Goal: Task Accomplishment & Management: Use online tool/utility

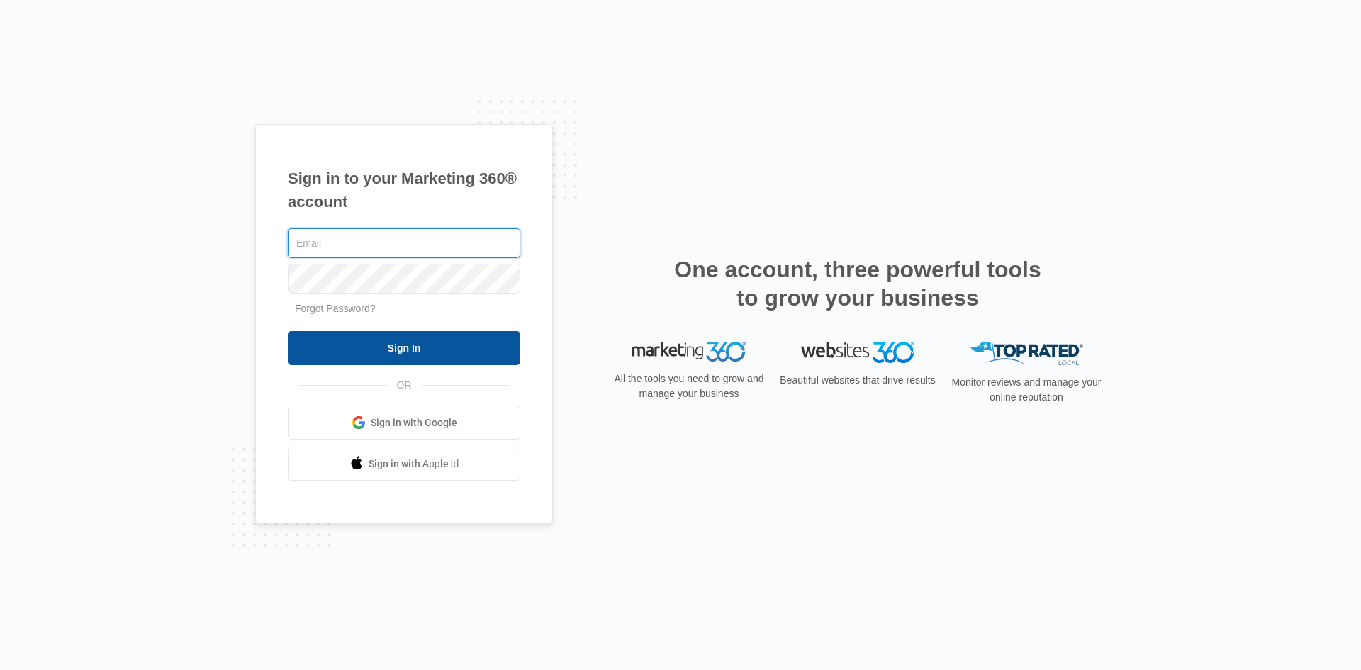
type input "[EMAIL_ADDRESS][DOMAIN_NAME]"
click at [371, 342] on input "Sign In" at bounding box center [404, 348] width 232 height 34
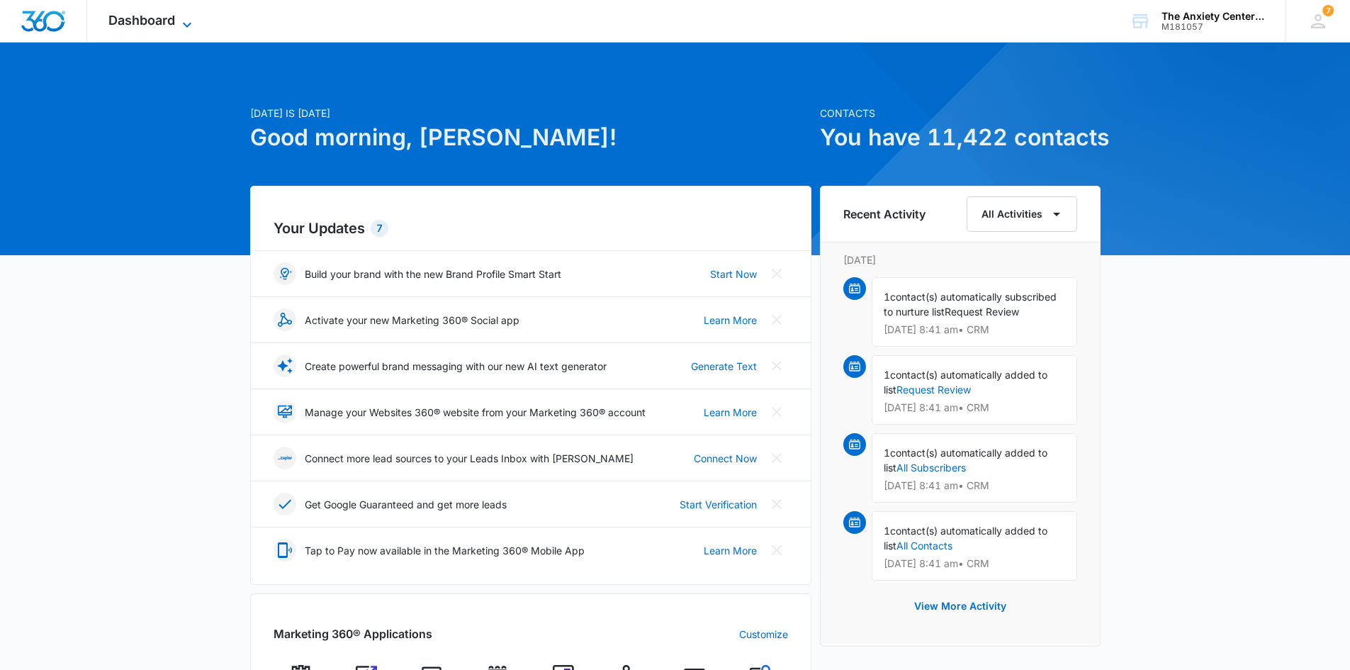
click at [183, 24] on icon at bounding box center [187, 24] width 17 height 17
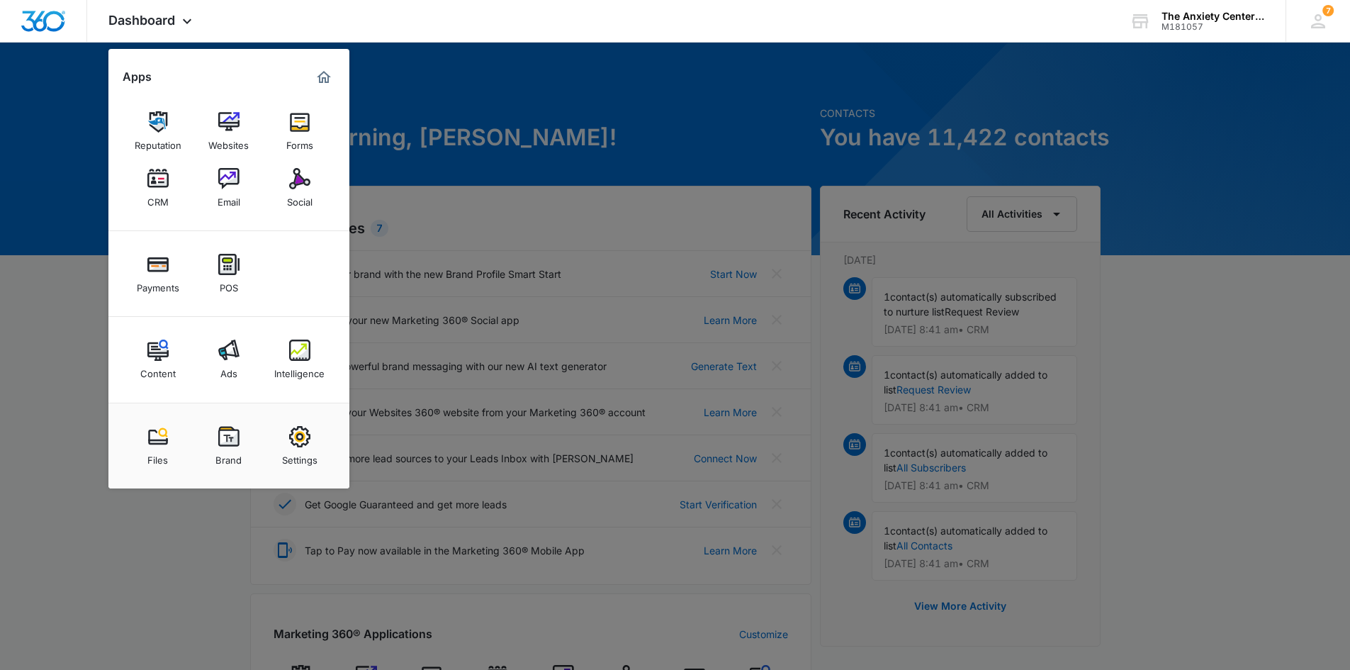
click at [145, 184] on link "CRM" at bounding box center [158, 188] width 54 height 54
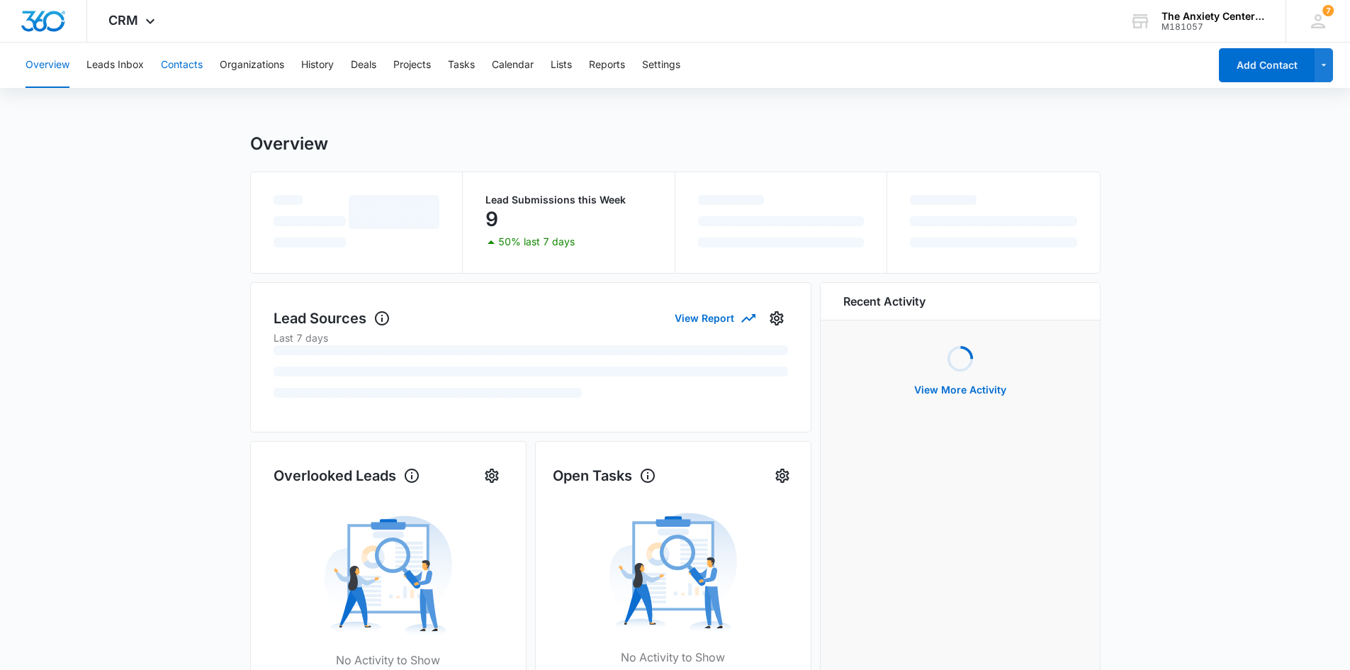
click at [181, 65] on button "Contacts" at bounding box center [182, 65] width 42 height 45
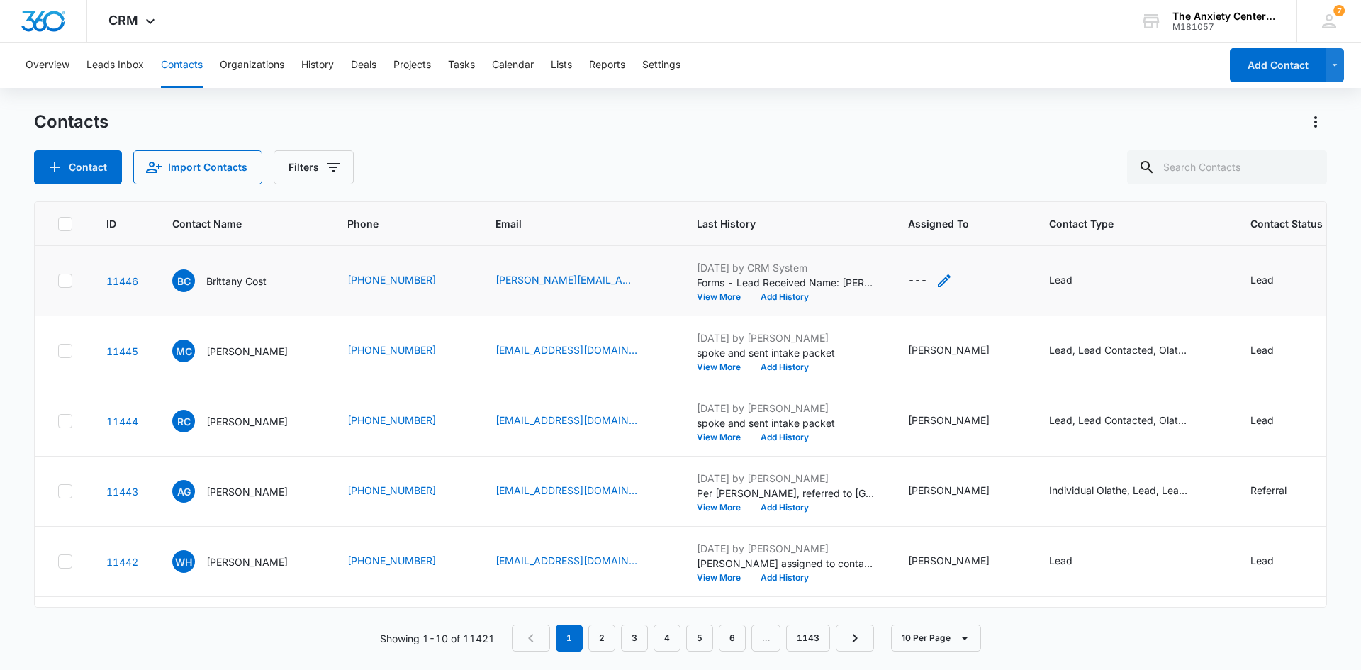
click at [953, 284] on icon "Assigned To - - Select to Edit Field" at bounding box center [944, 280] width 17 height 17
click at [950, 184] on div at bounding box center [922, 190] width 57 height 18
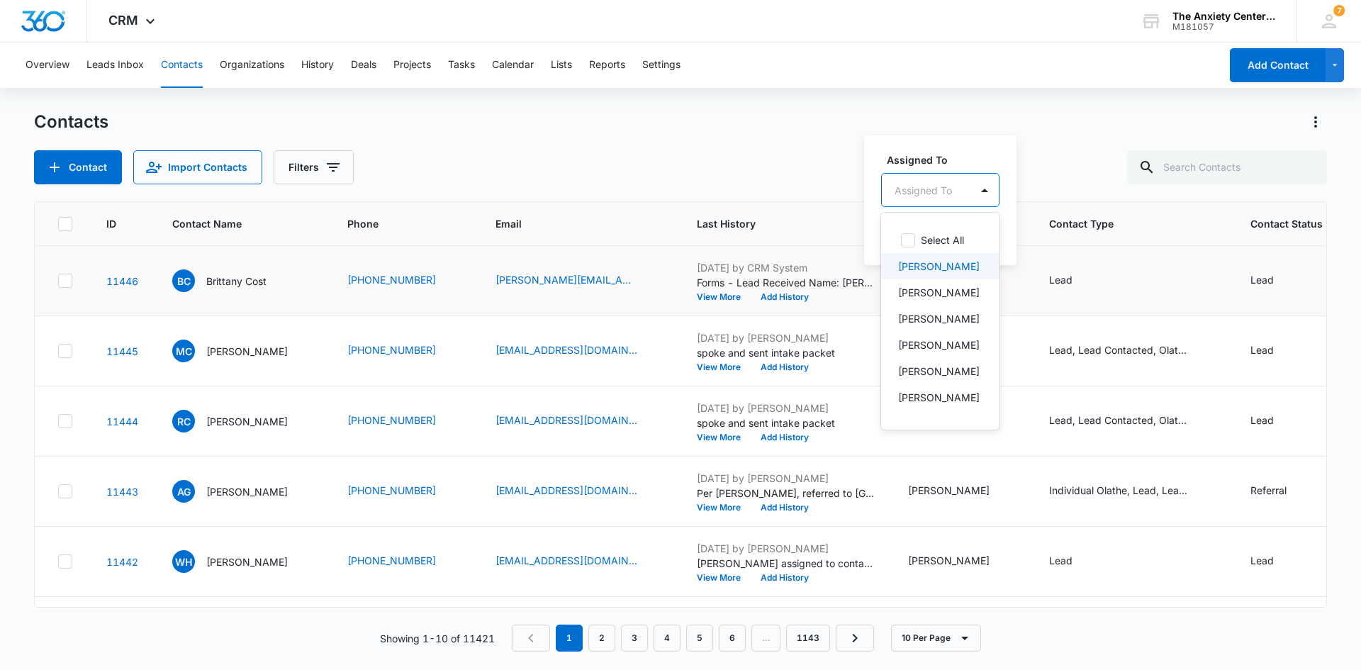
drag, startPoint x: 935, startPoint y: 259, endPoint x: 945, endPoint y: 204, distance: 56.2
click at [935, 259] on p "[PERSON_NAME]" at bounding box center [939, 266] width 82 height 15
click at [958, 148] on div "Assigned To option [PERSON_NAME], selected. 21 results available. Use Up and Do…" at bounding box center [962, 199] width 196 height 131
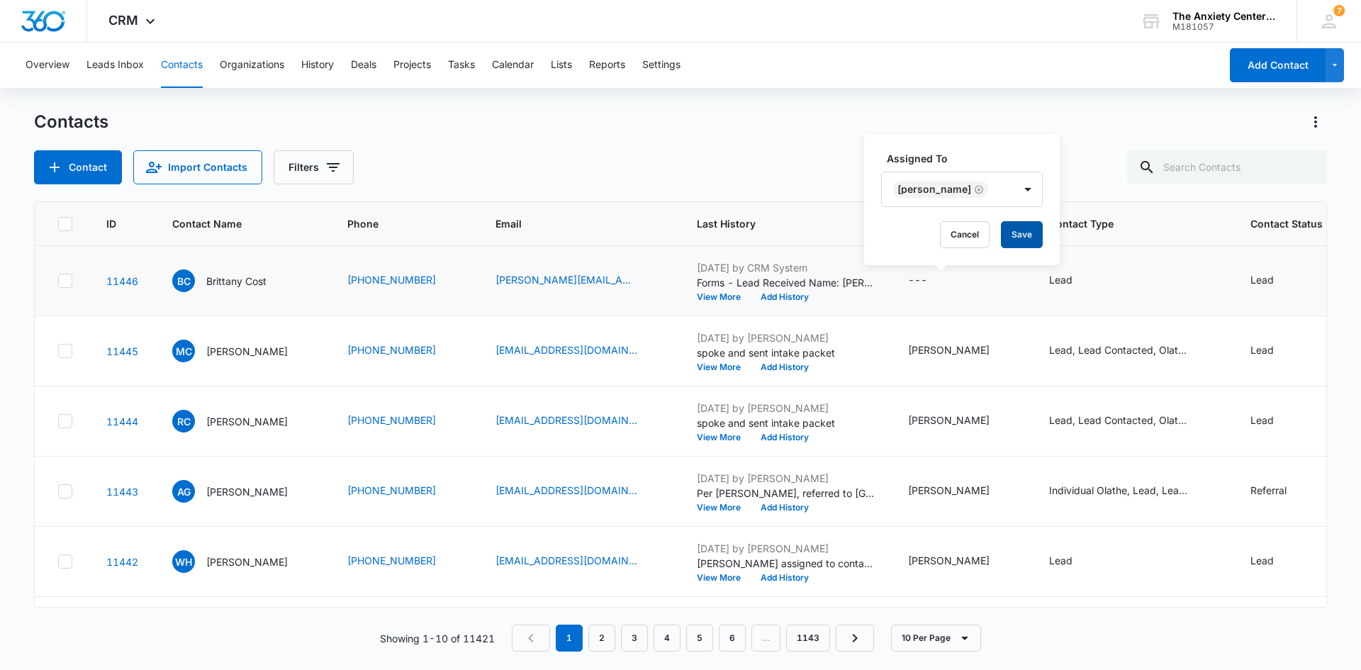
click at [1009, 239] on button "Save" at bounding box center [1022, 234] width 42 height 27
click at [147, 23] on icon at bounding box center [150, 24] width 9 height 5
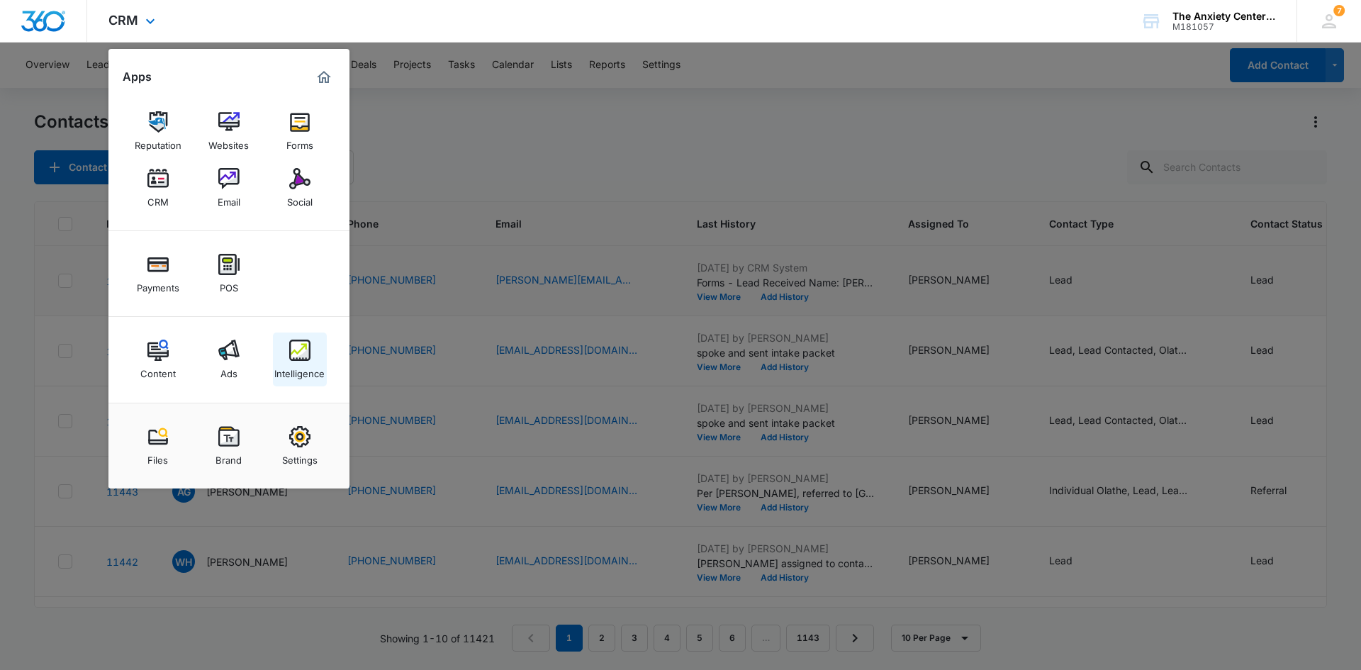
click at [297, 357] on img at bounding box center [299, 350] width 21 height 21
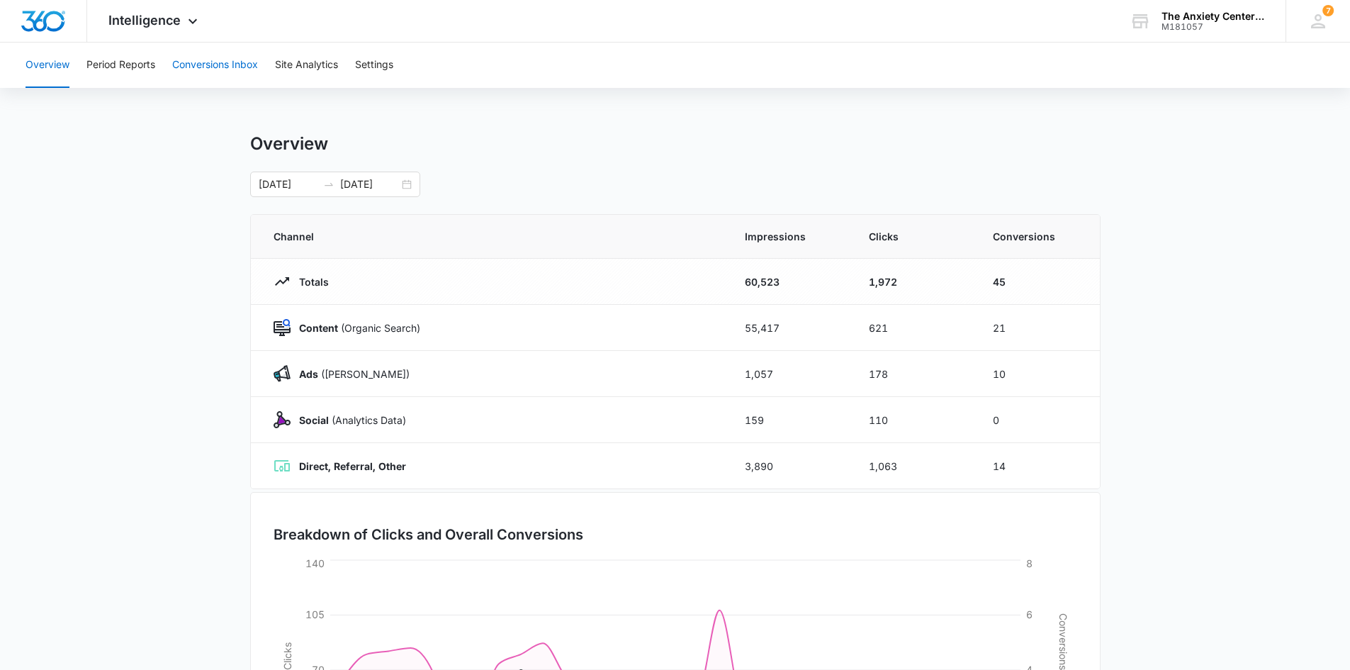
click at [206, 71] on button "Conversions Inbox" at bounding box center [215, 65] width 86 height 45
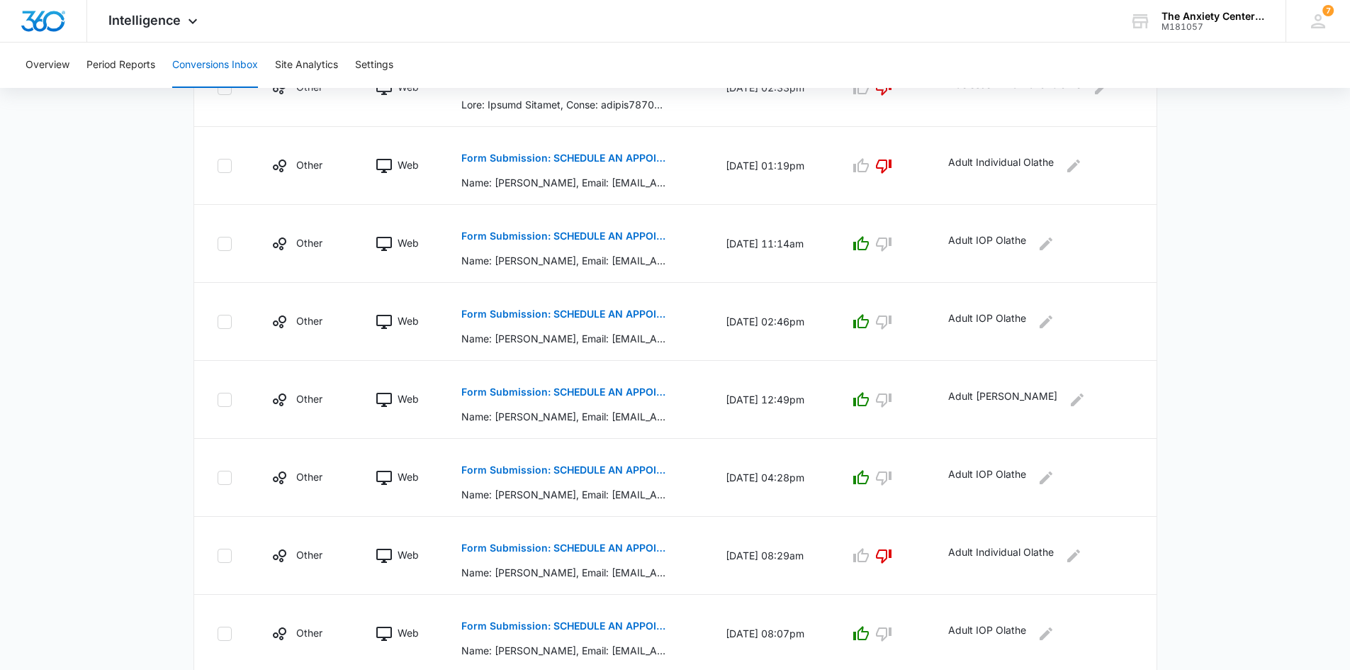
scroll to position [600, 0]
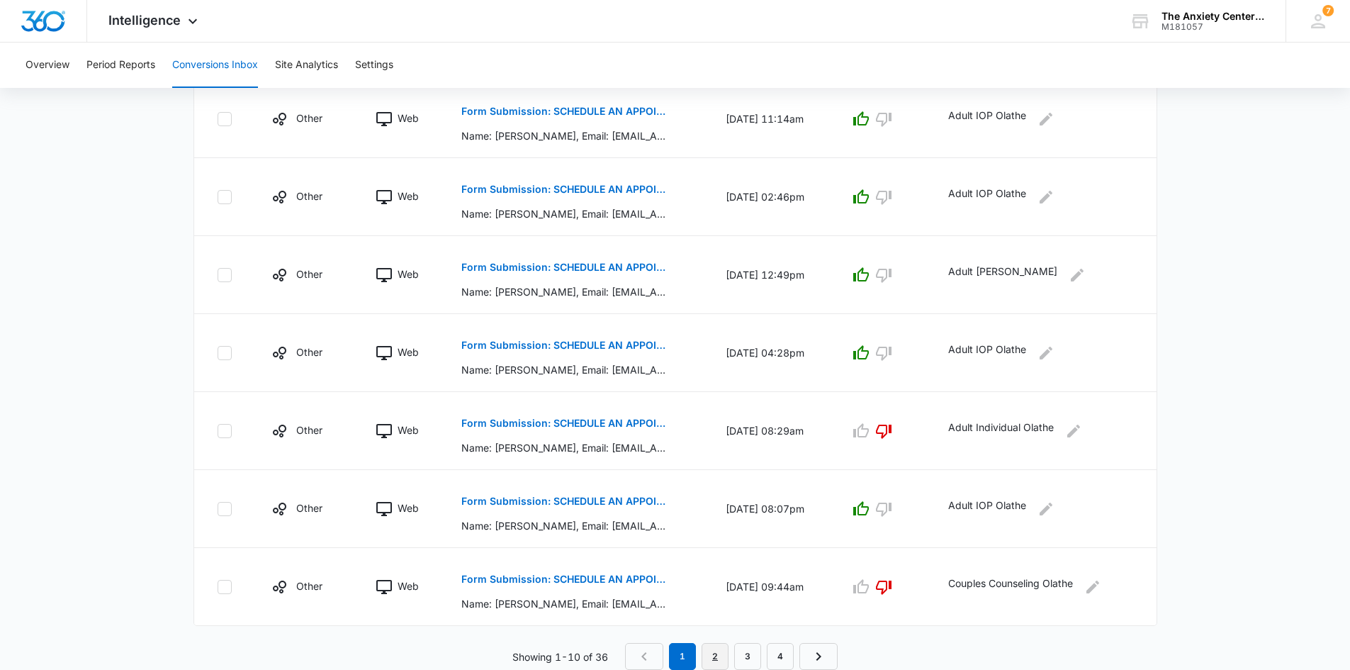
click at [714, 657] on link "2" at bounding box center [715, 656] width 27 height 27
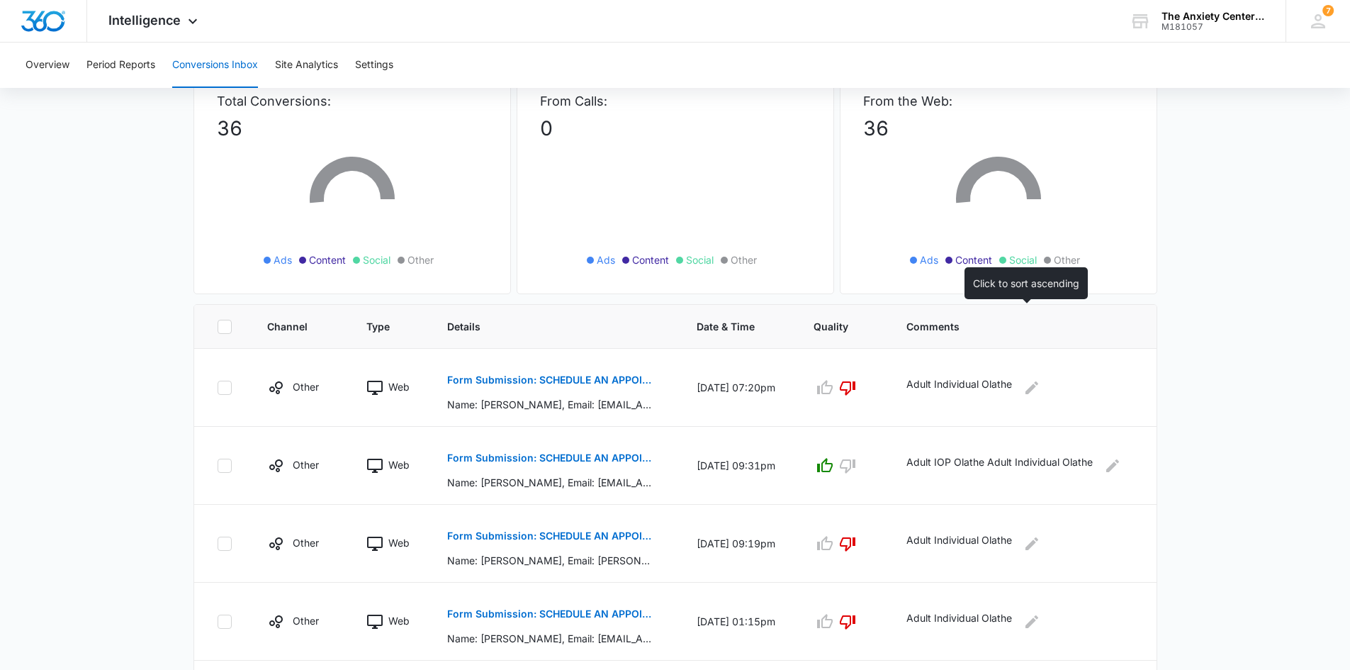
scroll to position [142, 0]
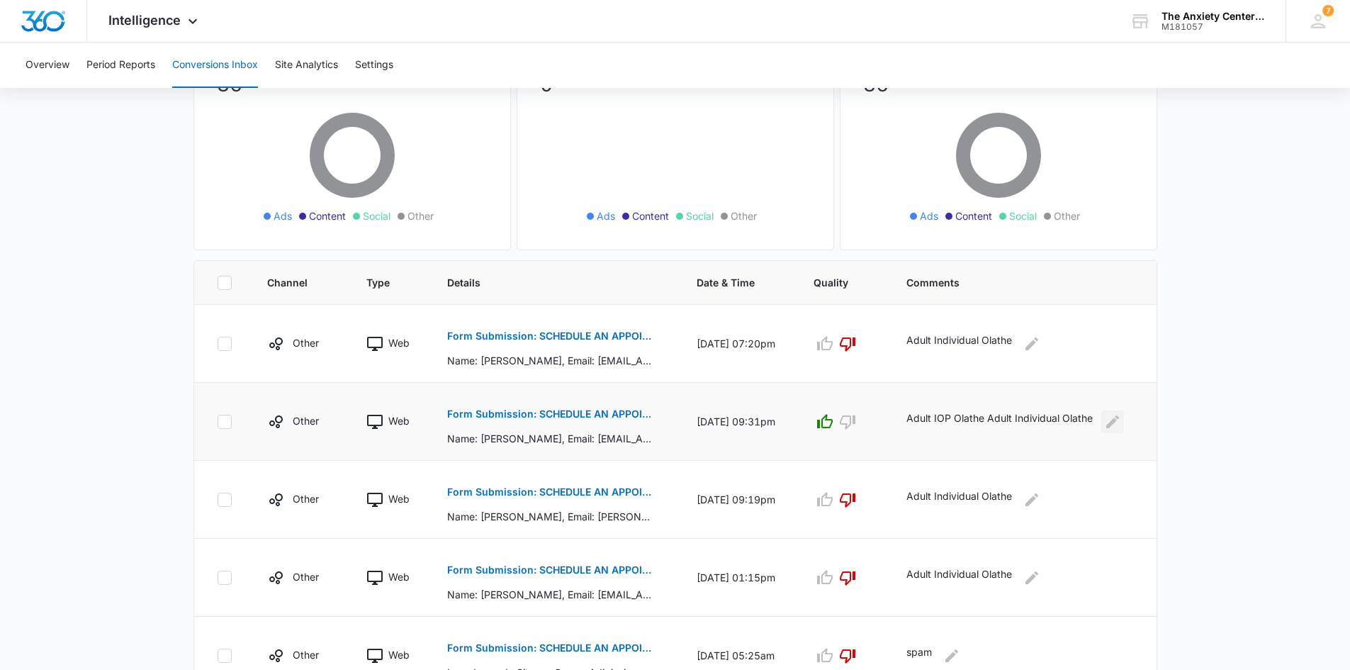
click at [1120, 426] on icon "Edit Comments" at bounding box center [1112, 421] width 17 height 17
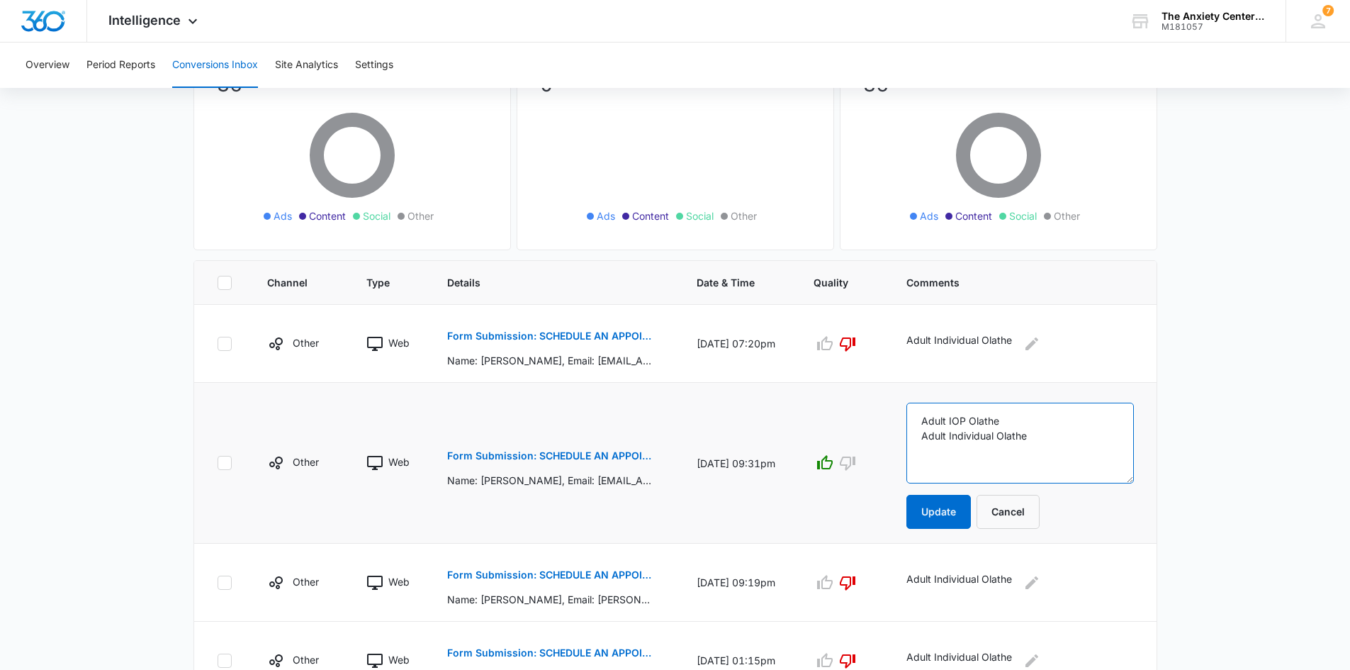
drag, startPoint x: 931, startPoint y: 420, endPoint x: 1059, endPoint y: 438, distance: 129.6
click at [1059, 438] on textarea "Adult IOP Olathe Adult Individual Olathe" at bounding box center [1021, 443] width 228 height 81
click at [1006, 520] on button "Cancel" at bounding box center [1008, 512] width 63 height 34
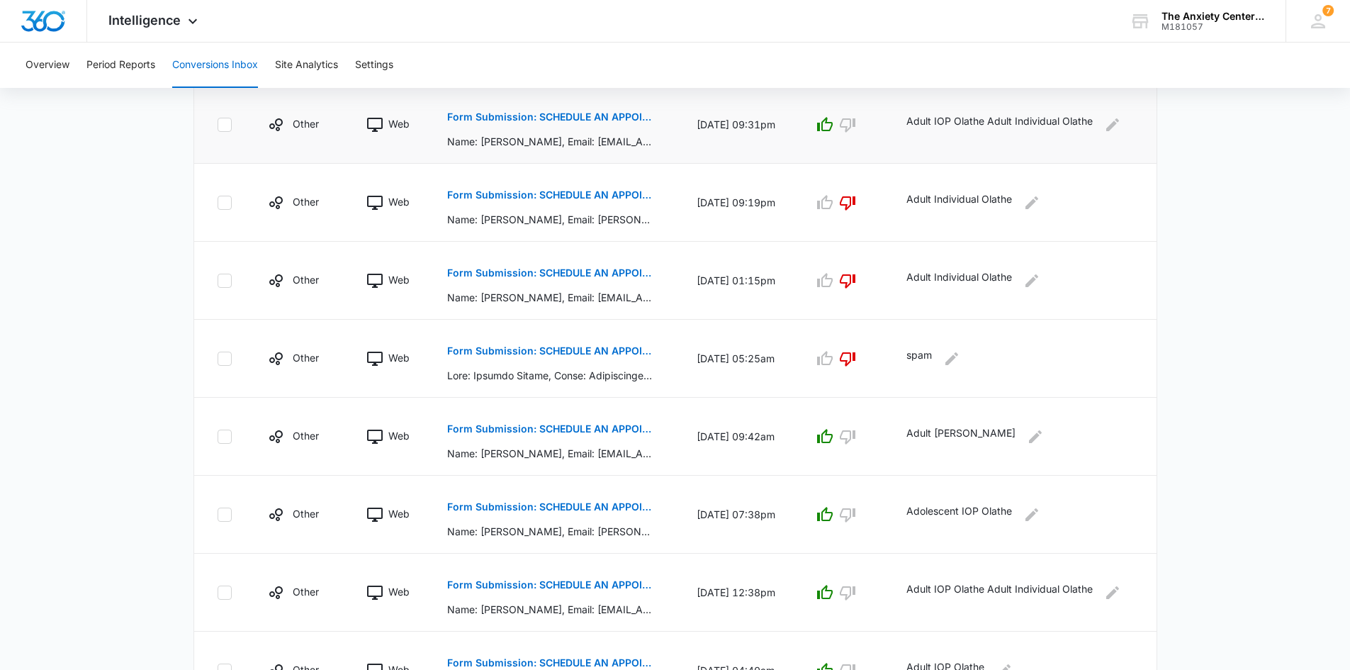
scroll to position [600, 0]
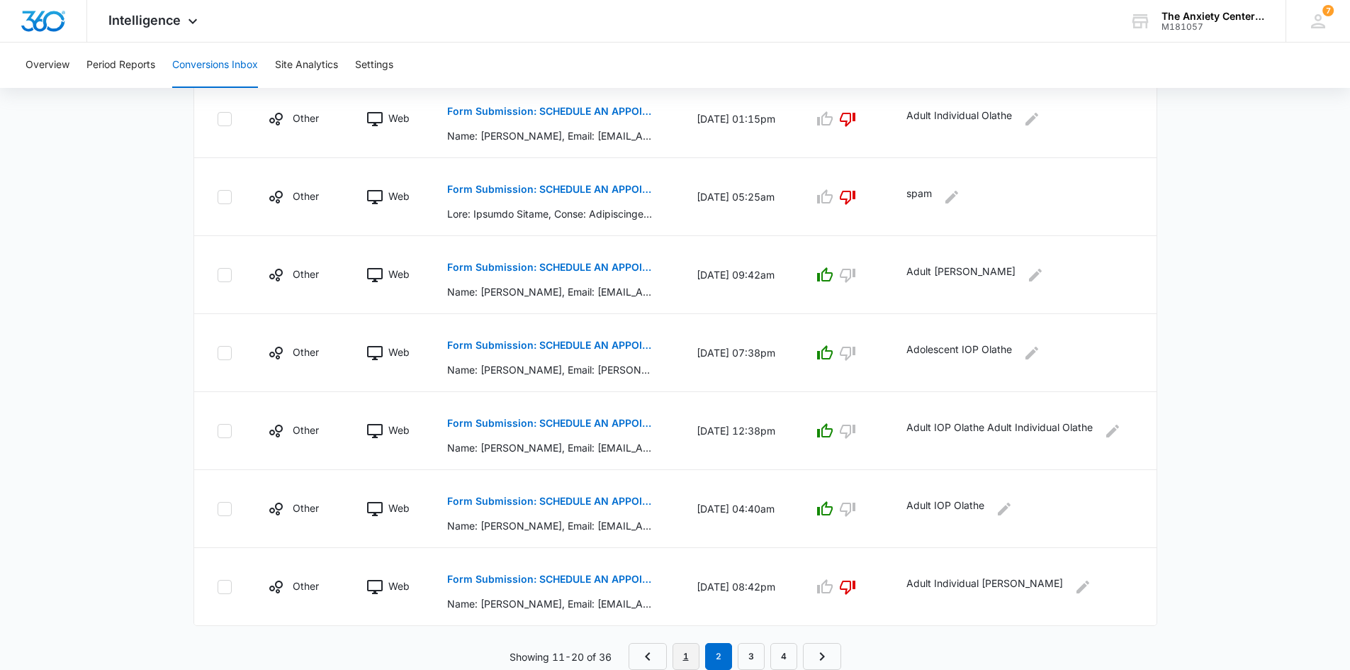
click at [689, 666] on link "1" at bounding box center [686, 656] width 27 height 27
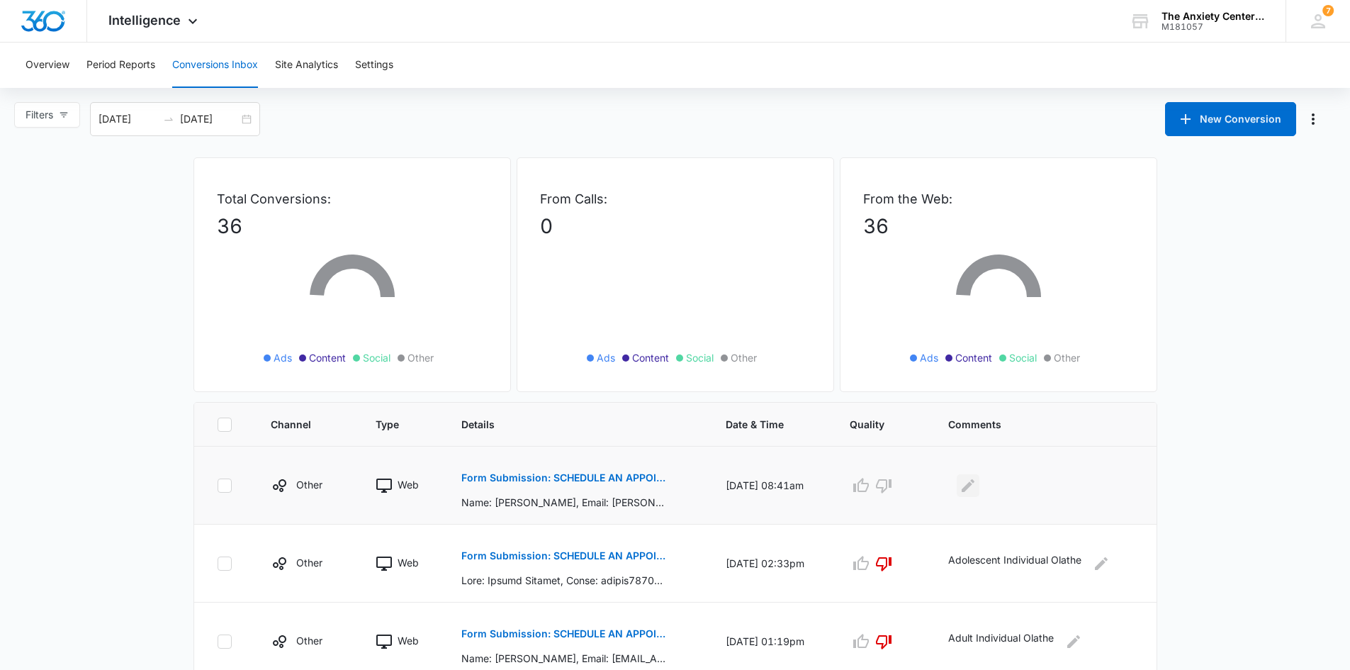
click at [977, 488] on icon "Edit Comments" at bounding box center [968, 485] width 17 height 17
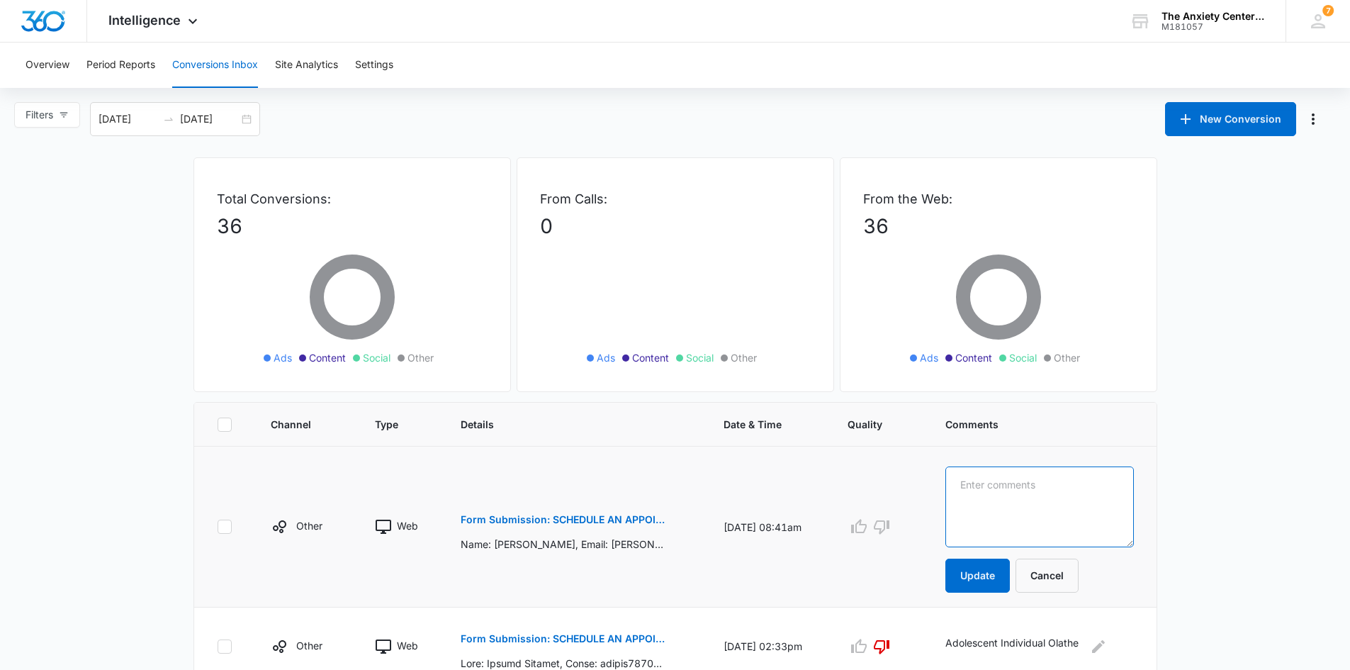
paste textarea "Adult IOP Olathe Adult Individual Olathe"
type textarea "Adult IOP Olathe Adult Individual Olathe"
click at [993, 578] on button "Update" at bounding box center [977, 576] width 64 height 34
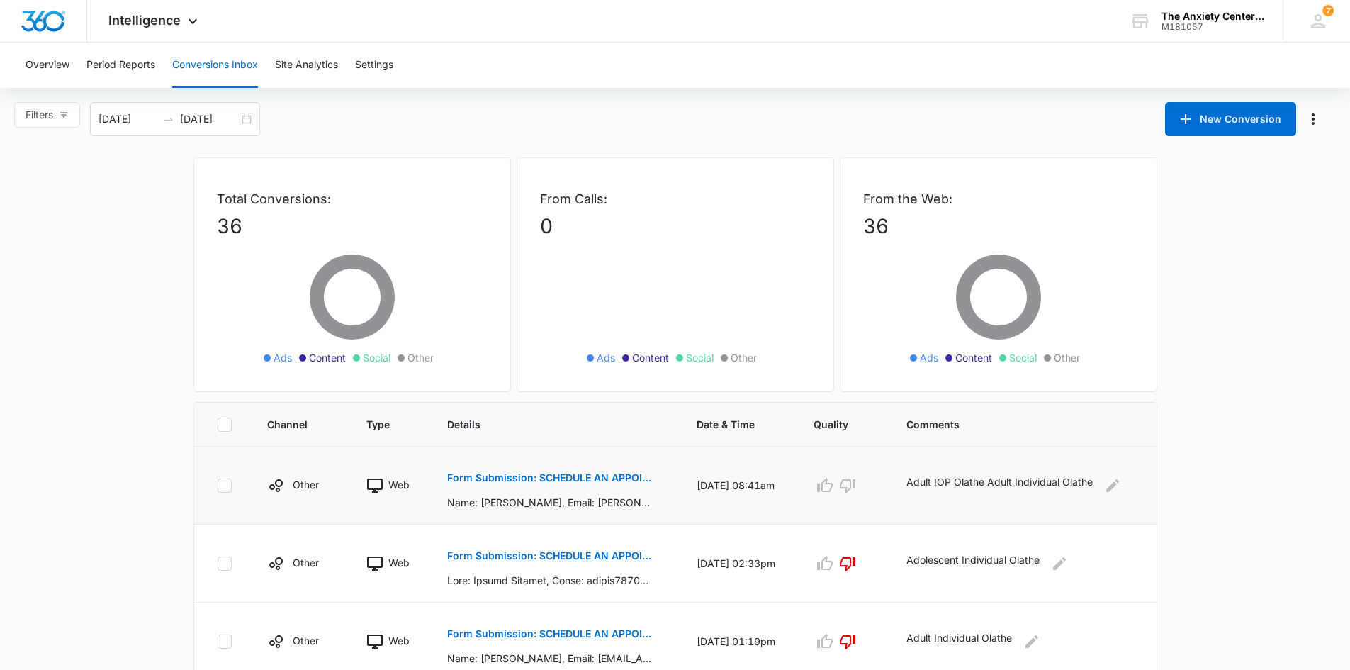
click at [984, 578] on td "Adolescent Individual Olathe" at bounding box center [1023, 563] width 267 height 78
click at [833, 490] on icon "button" at bounding box center [825, 485] width 16 height 14
